Goal: Task Accomplishment & Management: Use online tool/utility

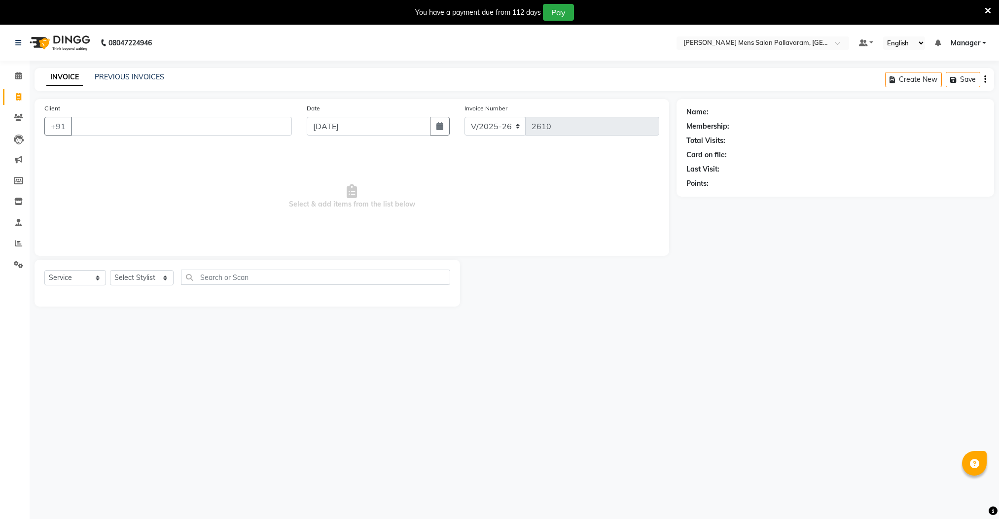
select select "8211"
select select "service"
click at [21, 92] on span at bounding box center [18, 97] width 17 height 11
select select "service"
type input "2610"
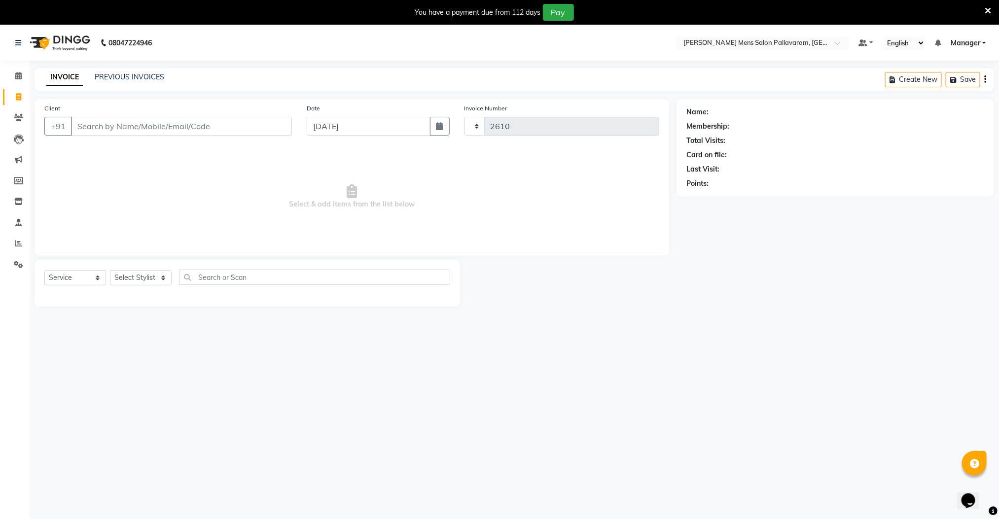
select select "8211"
click at [117, 125] on input "Client" at bounding box center [181, 126] width 221 height 19
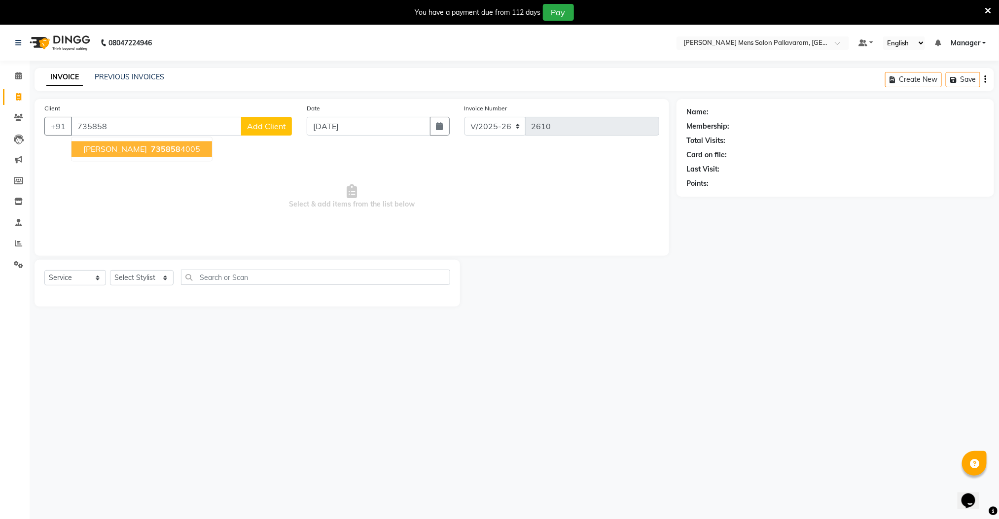
click at [151, 147] on span "735858" at bounding box center [166, 150] width 30 height 10
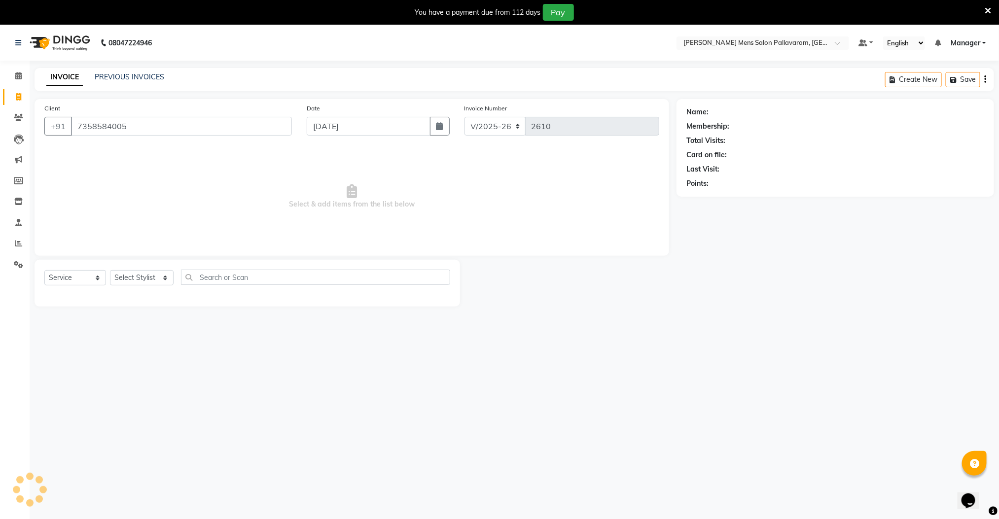
type input "7358584005"
click at [132, 278] on select "Select Stylist Manager [PERSON_NAME] [PERSON_NAME] [PERSON_NAME]" at bounding box center [142, 277] width 64 height 15
select select "89182"
click at [110, 271] on select "Select Stylist Manager [PERSON_NAME] [PERSON_NAME] [PERSON_NAME]" at bounding box center [142, 277] width 64 height 15
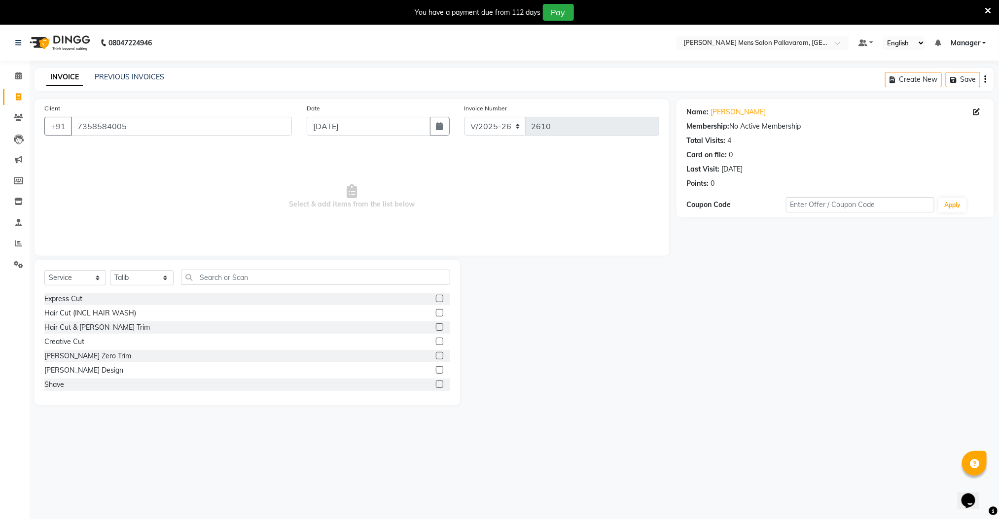
click at [436, 367] on label at bounding box center [439, 369] width 7 height 7
click at [436, 367] on input "checkbox" at bounding box center [439, 370] width 6 height 6
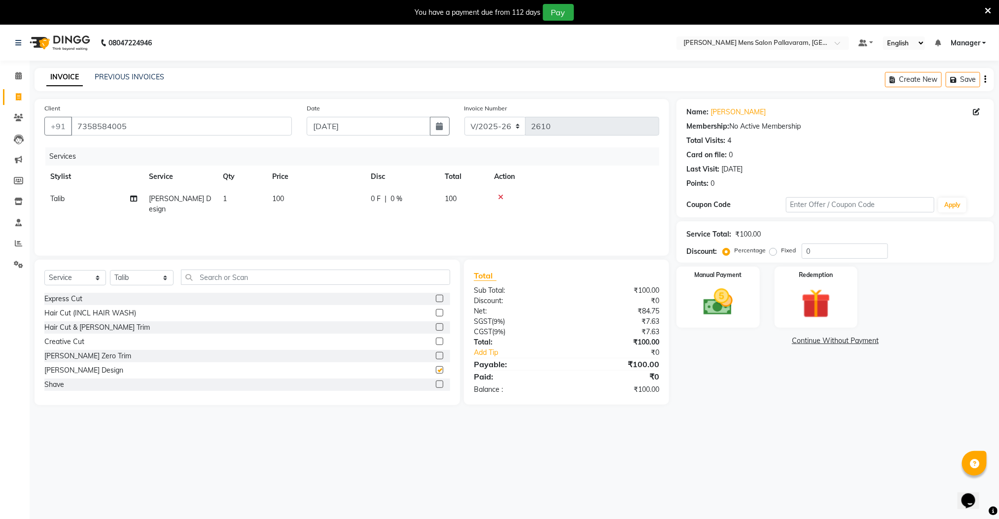
checkbox input "false"
click at [126, 280] on select "Select Stylist Manager [PERSON_NAME] [PERSON_NAME] [PERSON_NAME]" at bounding box center [142, 277] width 64 height 15
select select "78867"
click at [110, 271] on select "Select Stylist Manager [PERSON_NAME] [PERSON_NAME] [PERSON_NAME]" at bounding box center [142, 277] width 64 height 15
click at [436, 300] on label at bounding box center [439, 298] width 7 height 7
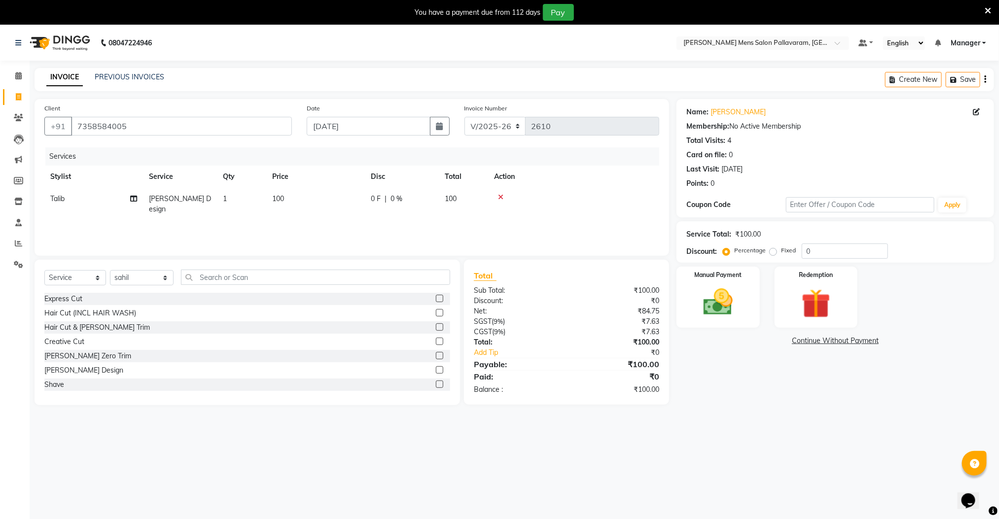
click at [436, 300] on input "checkbox" at bounding box center [439, 299] width 6 height 6
checkbox input "false"
click at [715, 290] on img at bounding box center [717, 302] width 49 height 35
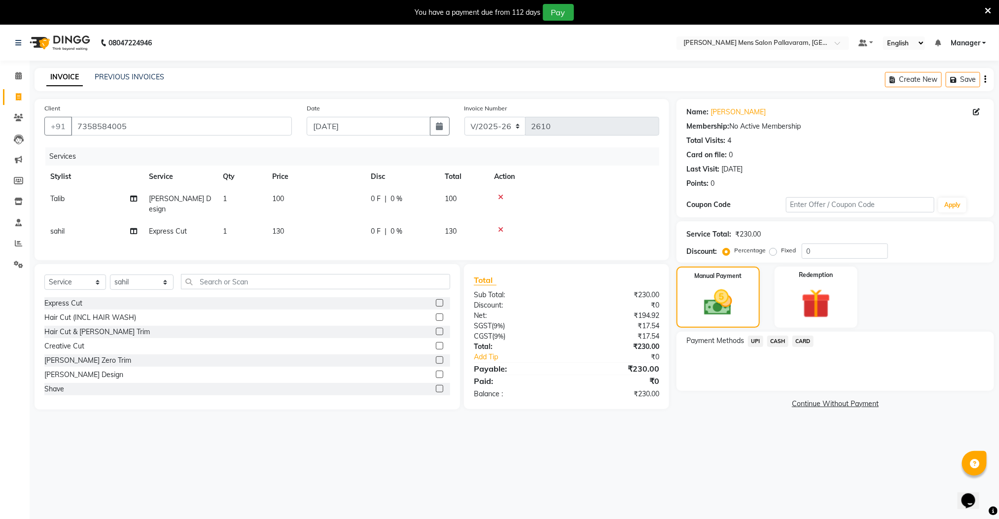
click at [780, 337] on span "CASH" at bounding box center [777, 341] width 21 height 11
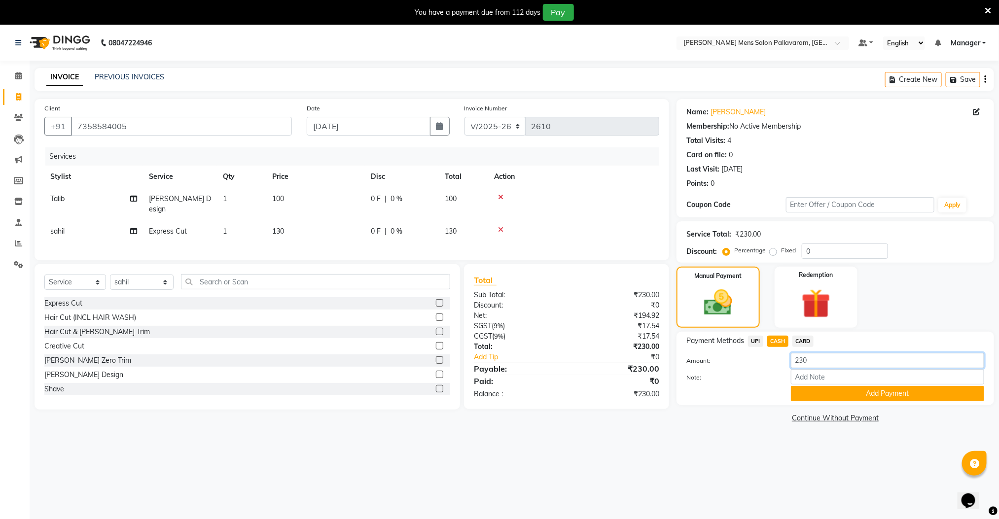
drag, startPoint x: 811, startPoint y: 358, endPoint x: 805, endPoint y: 358, distance: 5.9
click at [809, 358] on input "230" at bounding box center [887, 360] width 193 height 15
drag, startPoint x: 812, startPoint y: 362, endPoint x: 761, endPoint y: 363, distance: 51.3
click at [761, 363] on div "Amount: 230" at bounding box center [835, 361] width 313 height 17
type input "130"
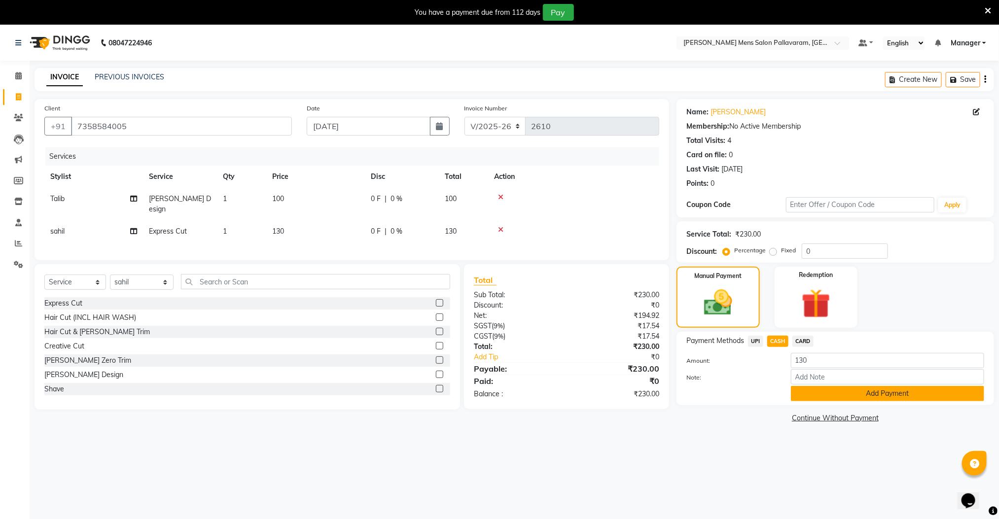
click at [852, 396] on button "Add Payment" at bounding box center [887, 393] width 193 height 15
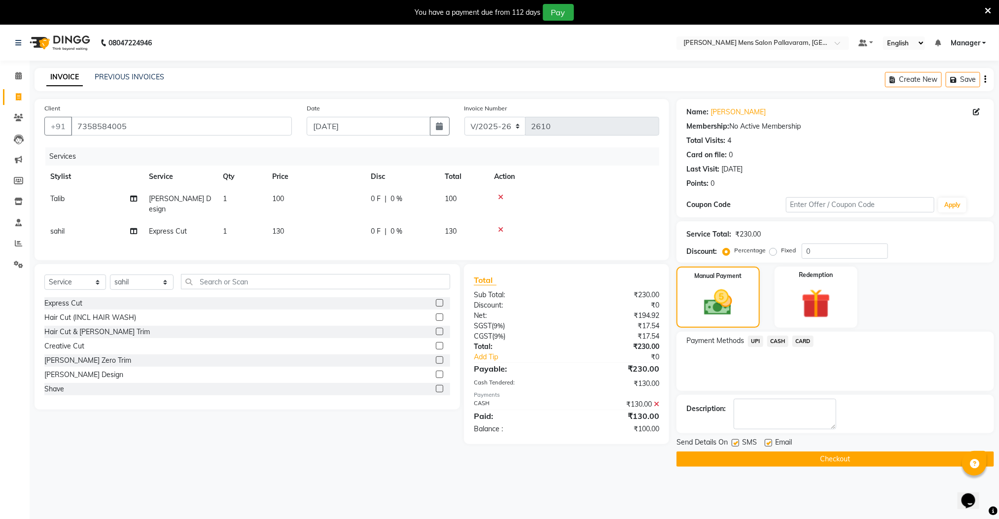
click at [757, 340] on span "UPI" at bounding box center [755, 341] width 15 height 11
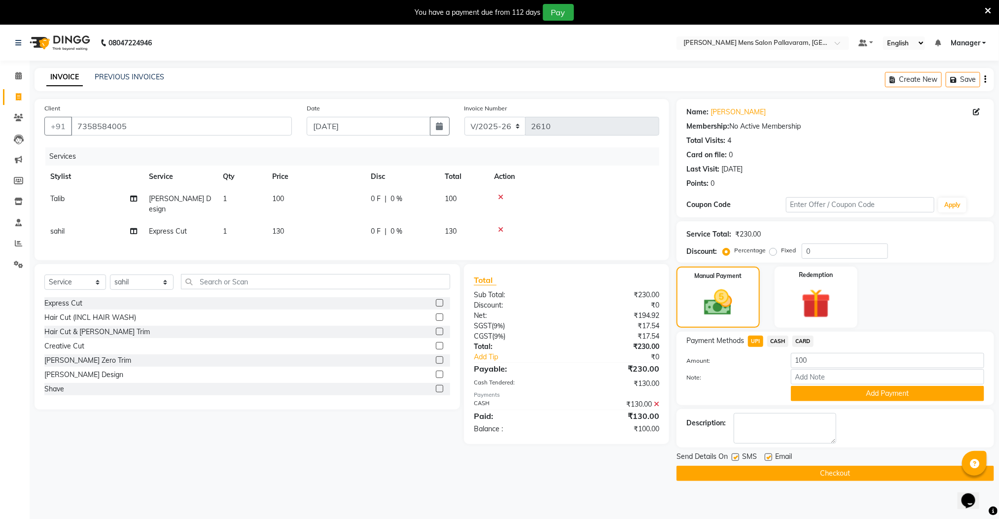
click at [817, 402] on div "Payment Methods UPI CASH CARD Amount: 100 Note: Add Payment" at bounding box center [836, 368] width 318 height 73
click at [816, 395] on button "Add Payment" at bounding box center [887, 393] width 193 height 15
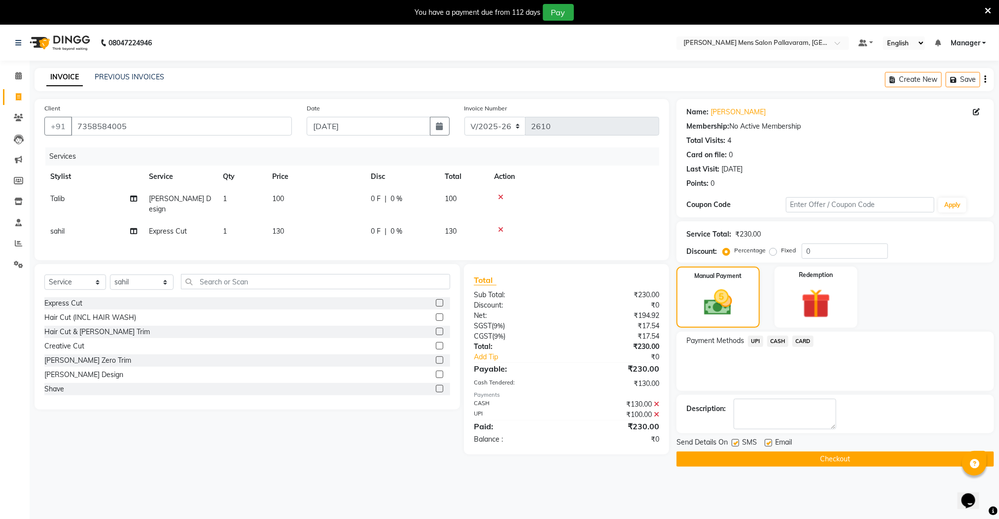
click at [808, 456] on button "Checkout" at bounding box center [836, 459] width 318 height 15
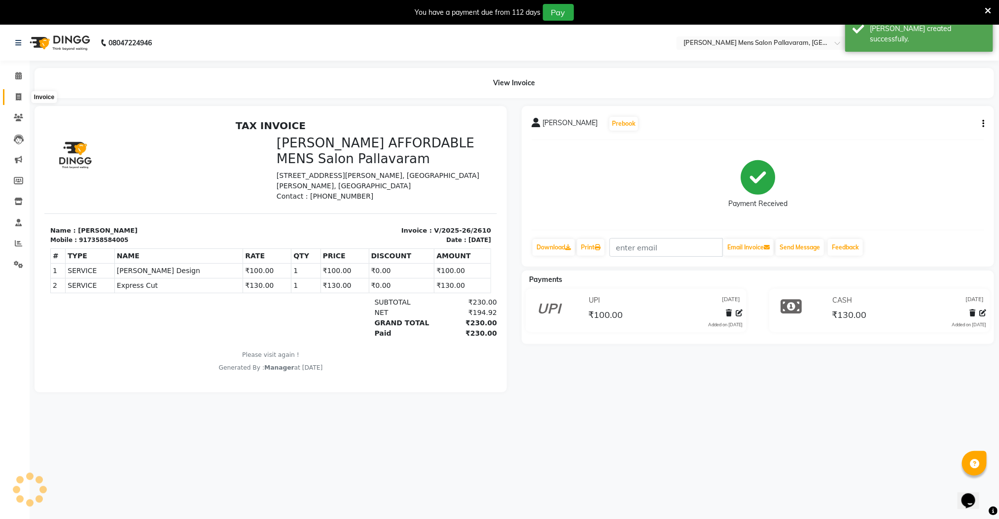
click at [16, 95] on icon at bounding box center [18, 96] width 5 height 7
select select "8211"
select select "service"
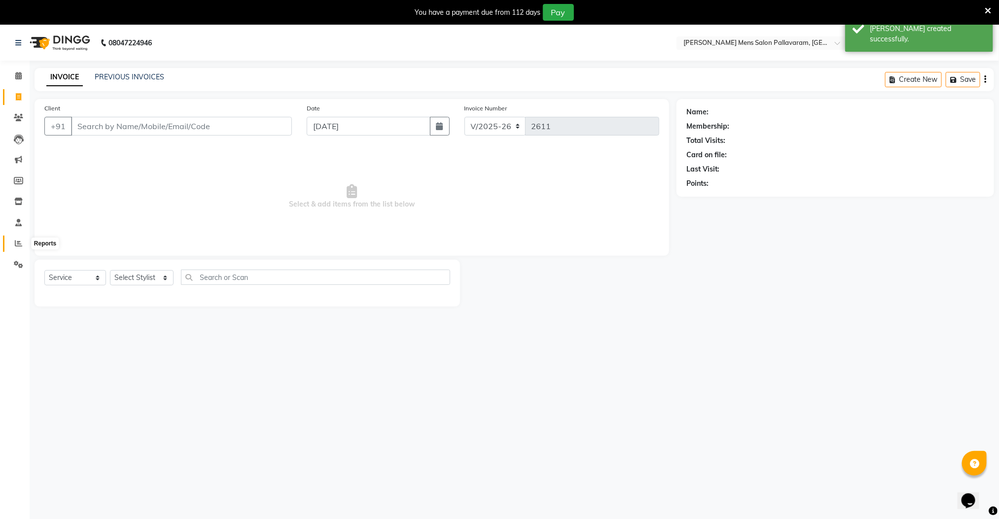
click at [20, 240] on icon at bounding box center [18, 243] width 7 height 7
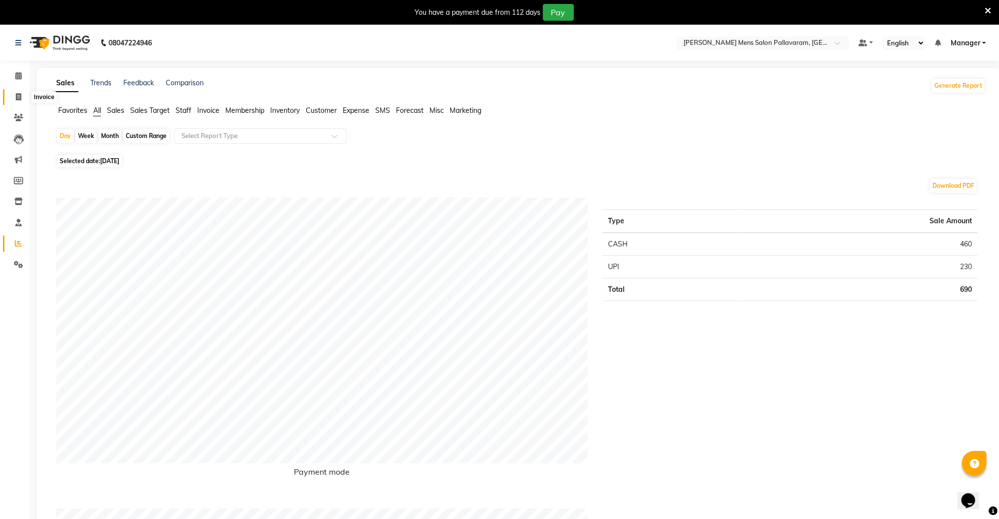
click at [10, 92] on span at bounding box center [18, 97] width 17 height 11
select select "8211"
select select "service"
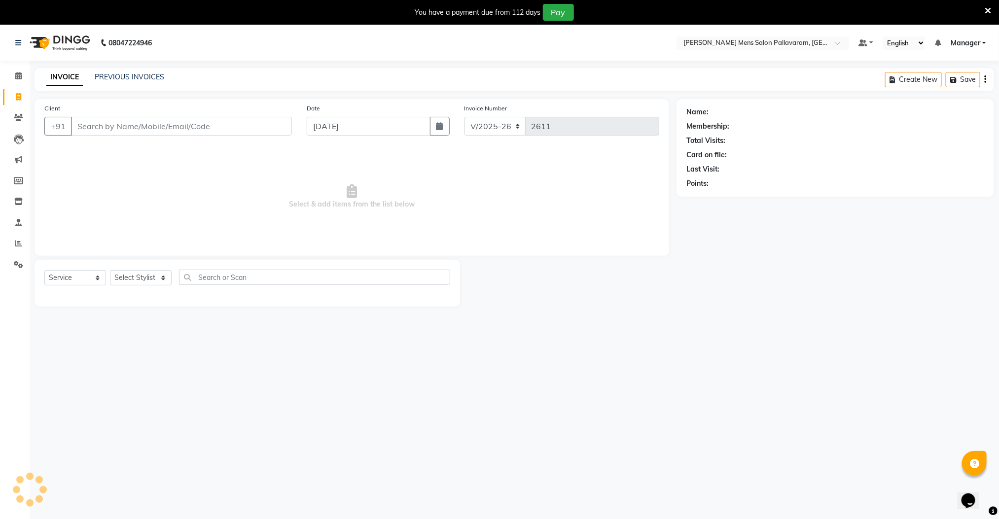
scroll to position [25, 0]
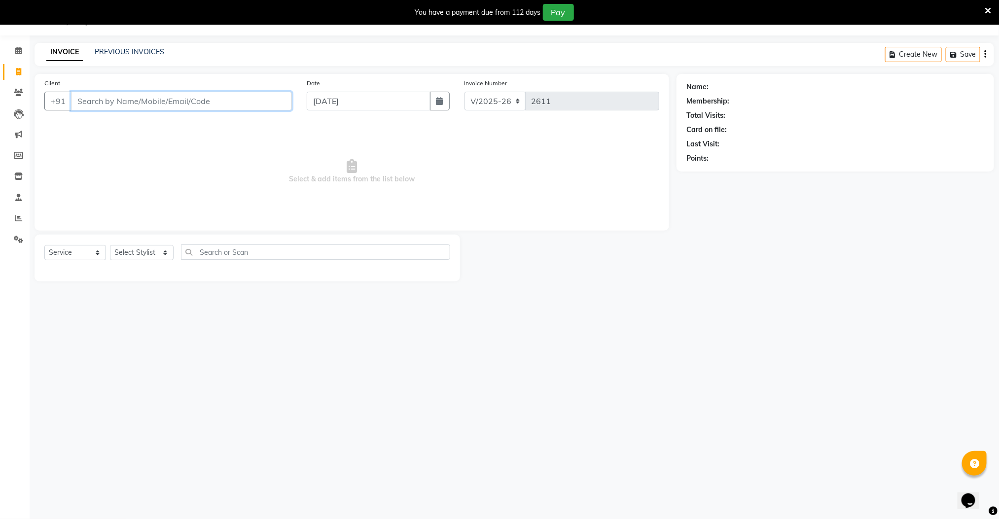
click at [198, 101] on input "Client" at bounding box center [181, 101] width 221 height 19
click at [126, 55] on link "PREVIOUS INVOICES" at bounding box center [130, 51] width 70 height 9
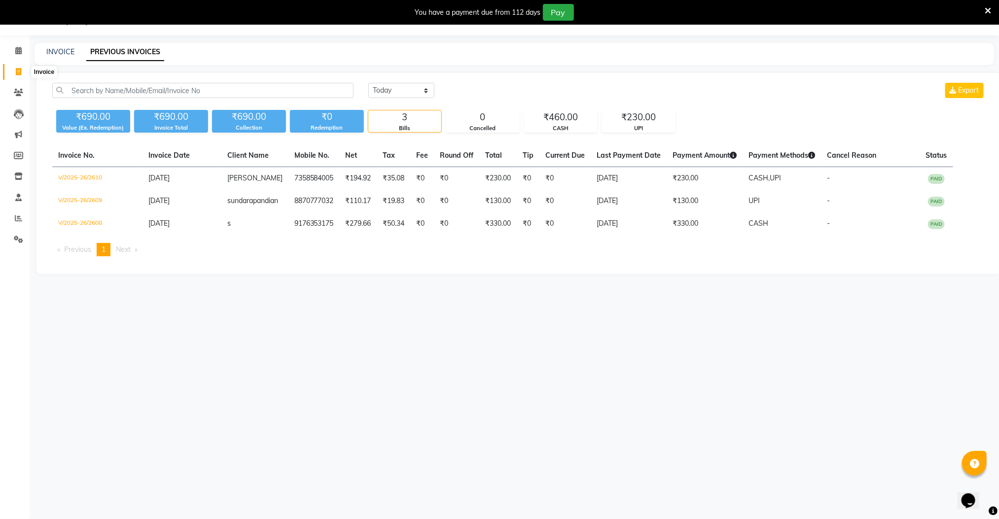
click at [24, 74] on span at bounding box center [18, 72] width 17 height 11
select select "service"
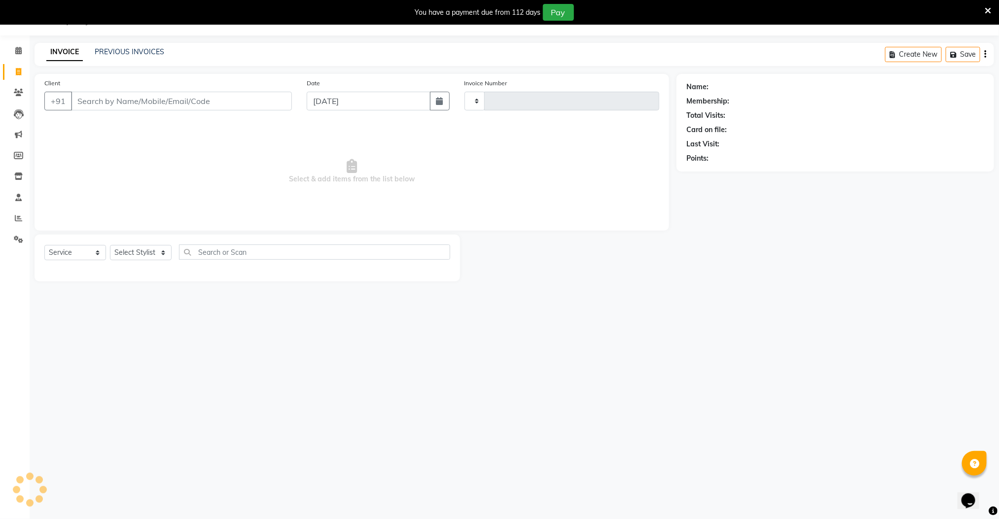
type input "2611"
select select "8211"
